Goal: Task Accomplishment & Management: Complete application form

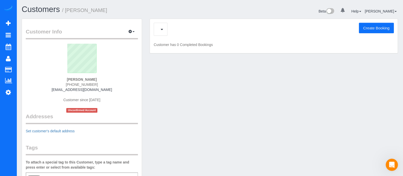
click at [379, 28] on button "Create Booking" at bounding box center [376, 28] width 35 height 11
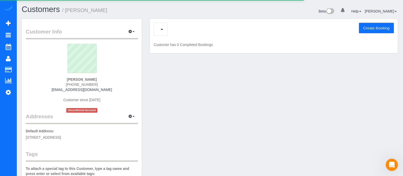
select select "GA"
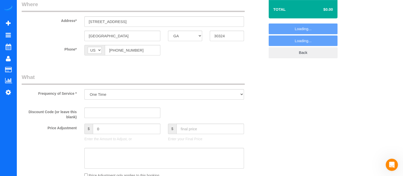
select select "string:fspay-09e245fc-fef8-4d28-a15b-279a8f64bdd0"
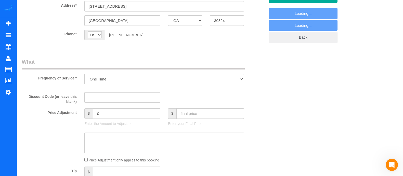
select select "object:4143"
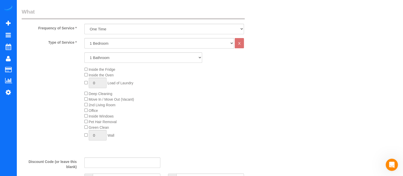
scroll to position [142, 0]
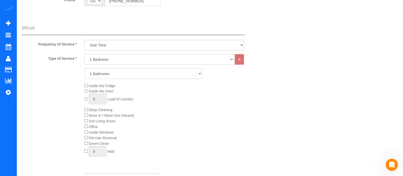
click at [154, 60] on select "1 Bedroom 2 Bedrooms 3 Bedrooms 4 Bedrooms 5 Bedrooms 6 Bedrooms" at bounding box center [159, 59] width 150 height 10
select select "2"
click at [84, 54] on select "1 Bedroom 2 Bedrooms 3 Bedrooms 4 Bedrooms 5 Bedrooms 6 Bedrooms" at bounding box center [159, 59] width 150 height 10
drag, startPoint x: 132, startPoint y: 72, endPoint x: 123, endPoint y: 87, distance: 17.3
click at [123, 87] on div "Inside the Fridge Inside the Oven 0 Load of Laundry Deep Cleaning Move In / Mov…" at bounding box center [175, 121] width 188 height 76
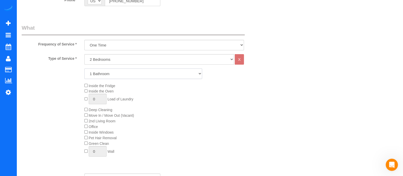
drag, startPoint x: 120, startPoint y: 75, endPoint x: 109, endPoint y: 92, distance: 20.3
click at [109, 92] on div "Type of Service * 1 Bedroom 2 Bedrooms 3 Bedrooms 4 Bedrooms 5 Bedrooms 6 Bedro…" at bounding box center [143, 111] width 243 height 115
select select "2"
click at [84, 68] on select "1 Bathroom 2 Bathrooms 3 Bathrooms 4 Bathrooms 5 Bathrooms 6 Bathrooms" at bounding box center [143, 73] width 118 height 10
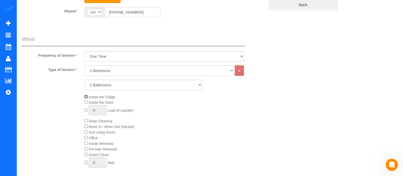
scroll to position [0, 0]
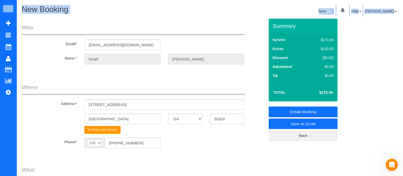
drag, startPoint x: 400, startPoint y: 25, endPoint x: 404, endPoint y: 28, distance: 4.8
click at [403, 28] on html "0 Beta Your Notifications You have 0 alerts Add Booking Bookings Active Booking…" at bounding box center [201, 88] width 403 height 176
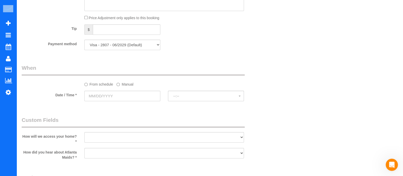
scroll to position [384, 0]
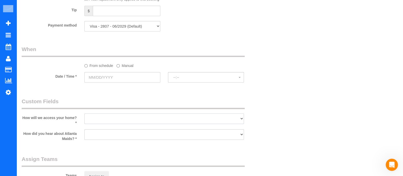
click at [101, 117] on select "I will leave a key I will provide an access code Someone will be home Go to apa…" at bounding box center [164, 118] width 160 height 10
select select "number:3"
click at [84, 115] on select "I will leave a key I will provide an access code Someone will be home Go to apa…" at bounding box center [164, 118] width 160 height 10
drag, startPoint x: 104, startPoint y: 136, endPoint x: 104, endPoint y: 96, distance: 40.8
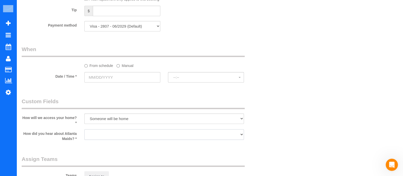
select select "number:6"
click at [84, 131] on select "Google Yelp From a friend Social media Other" at bounding box center [164, 134] width 160 height 10
drag, startPoint x: 127, startPoint y: 73, endPoint x: 127, endPoint y: 65, distance: 8.2
click at [127, 65] on sui-booking-spot "From schedule Manual Date / Time * --:-- --:--" at bounding box center [143, 64] width 243 height 38
click at [127, 65] on label "Manual" at bounding box center [125, 64] width 17 height 7
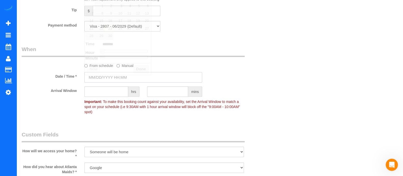
click at [126, 78] on input "text" at bounding box center [143, 77] width 118 height 10
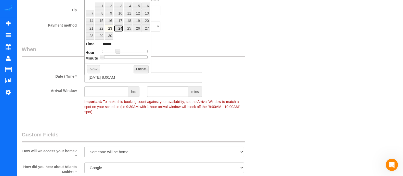
click at [120, 27] on link "24" at bounding box center [119, 28] width 10 height 7
type input "[DATE] 8:00AM"
click at [137, 66] on button "Done" at bounding box center [141, 69] width 15 height 8
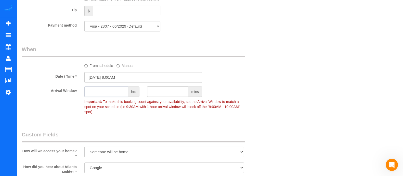
click at [103, 92] on input "text" at bounding box center [106, 91] width 44 height 10
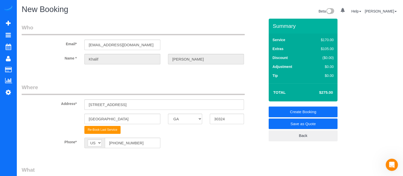
type input "2"
click at [313, 112] on link "Create Booking" at bounding box center [303, 111] width 69 height 11
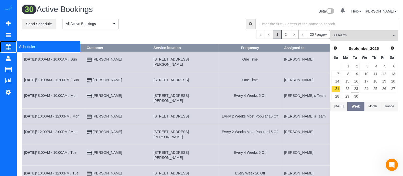
click at [27, 49] on span "Scheduler" at bounding box center [49, 47] width 64 height 12
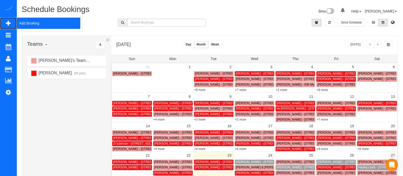
click at [32, 22] on span "Add Booking" at bounding box center [49, 23] width 64 height 12
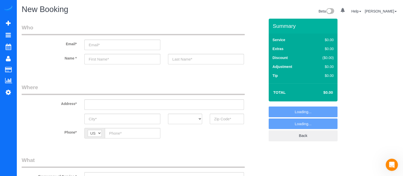
select select "object:5203"
click at [232, 117] on input "text" at bounding box center [227, 119] width 34 height 10
type input "3"
type input "303"
select select "object:5281"
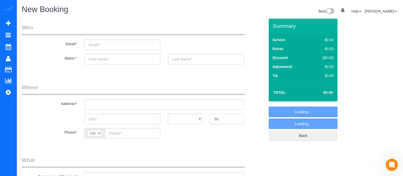
type input "3"
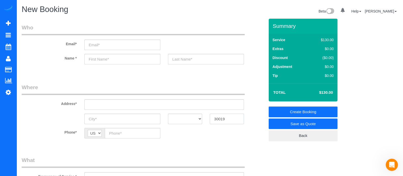
click at [223, 117] on input "30019" at bounding box center [227, 119] width 34 height 10
type input "30019"
